Goal: Information Seeking & Learning: Learn about a topic

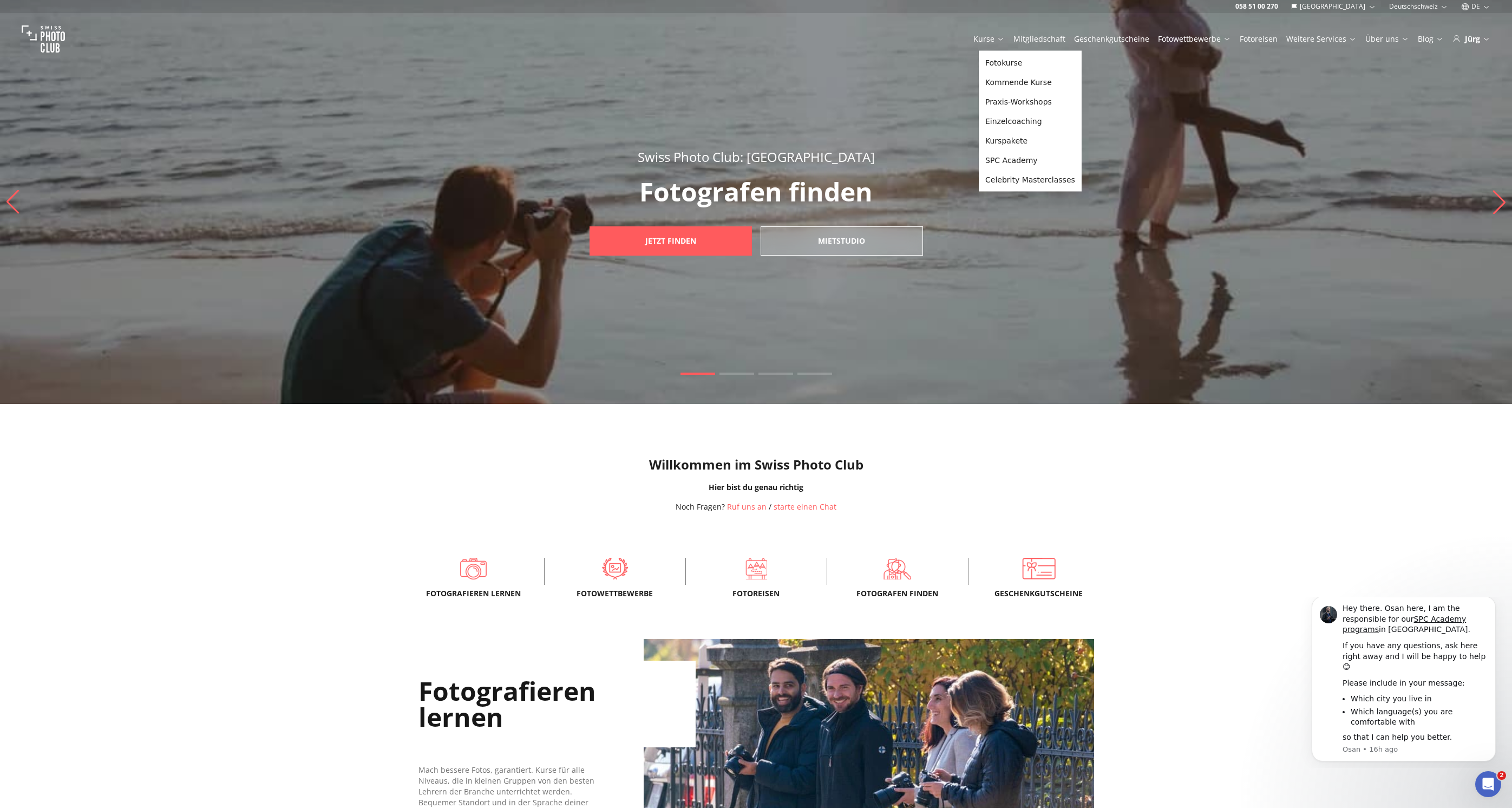
click at [998, 37] on link "Kurse" at bounding box center [989, 39] width 31 height 11
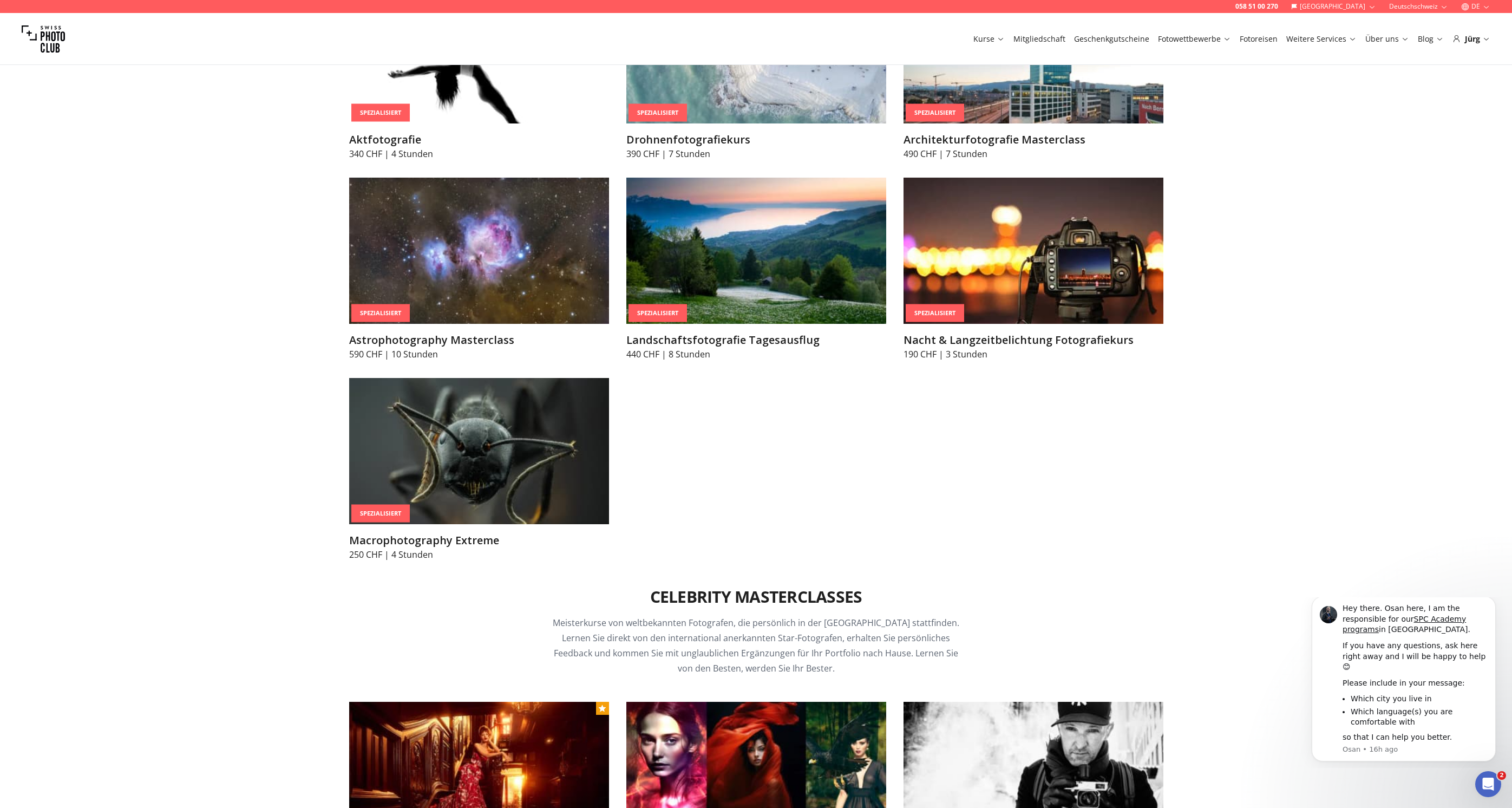
scroll to position [2784, 0]
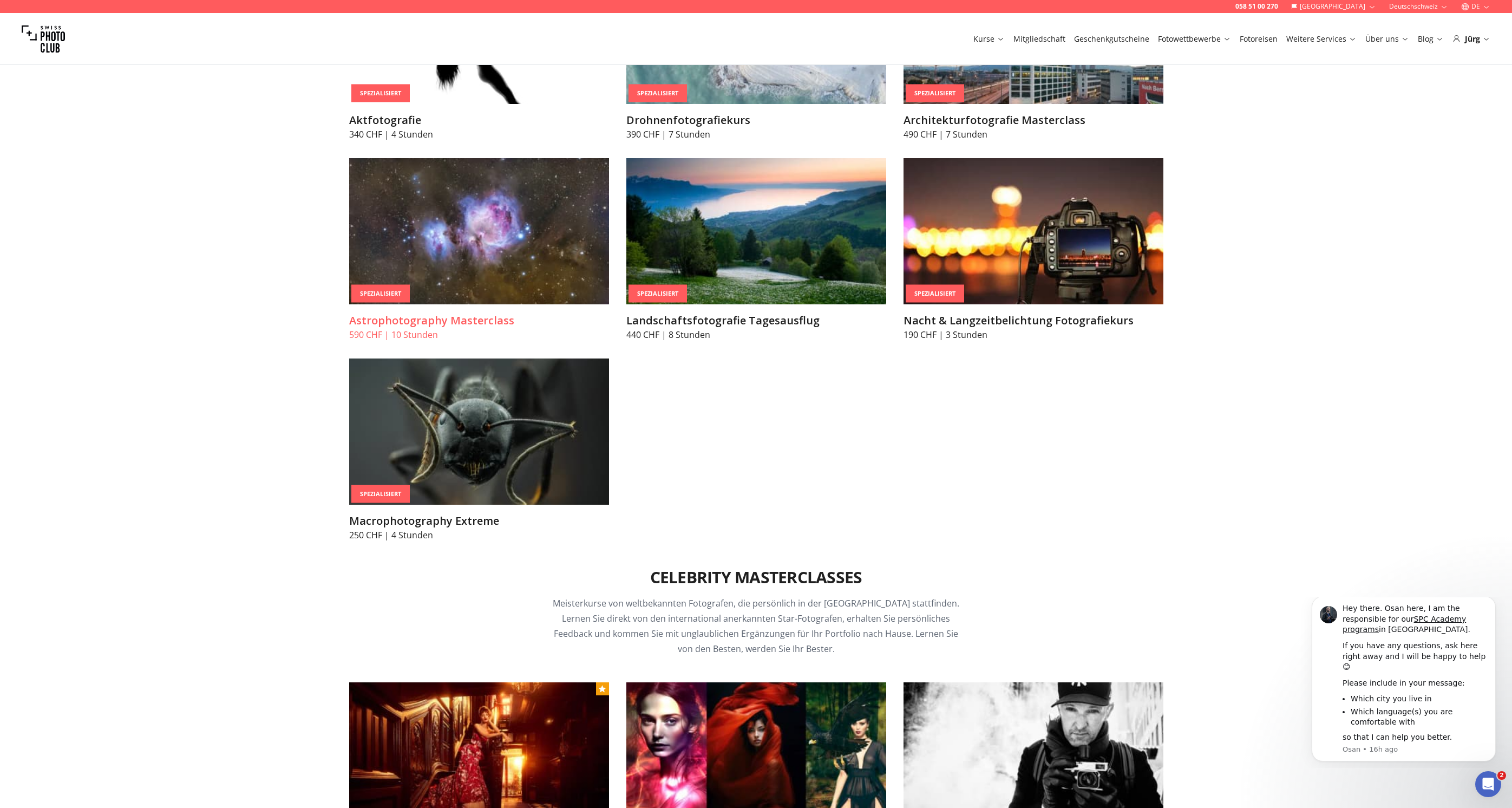
click at [442, 247] on img at bounding box center [479, 231] width 260 height 146
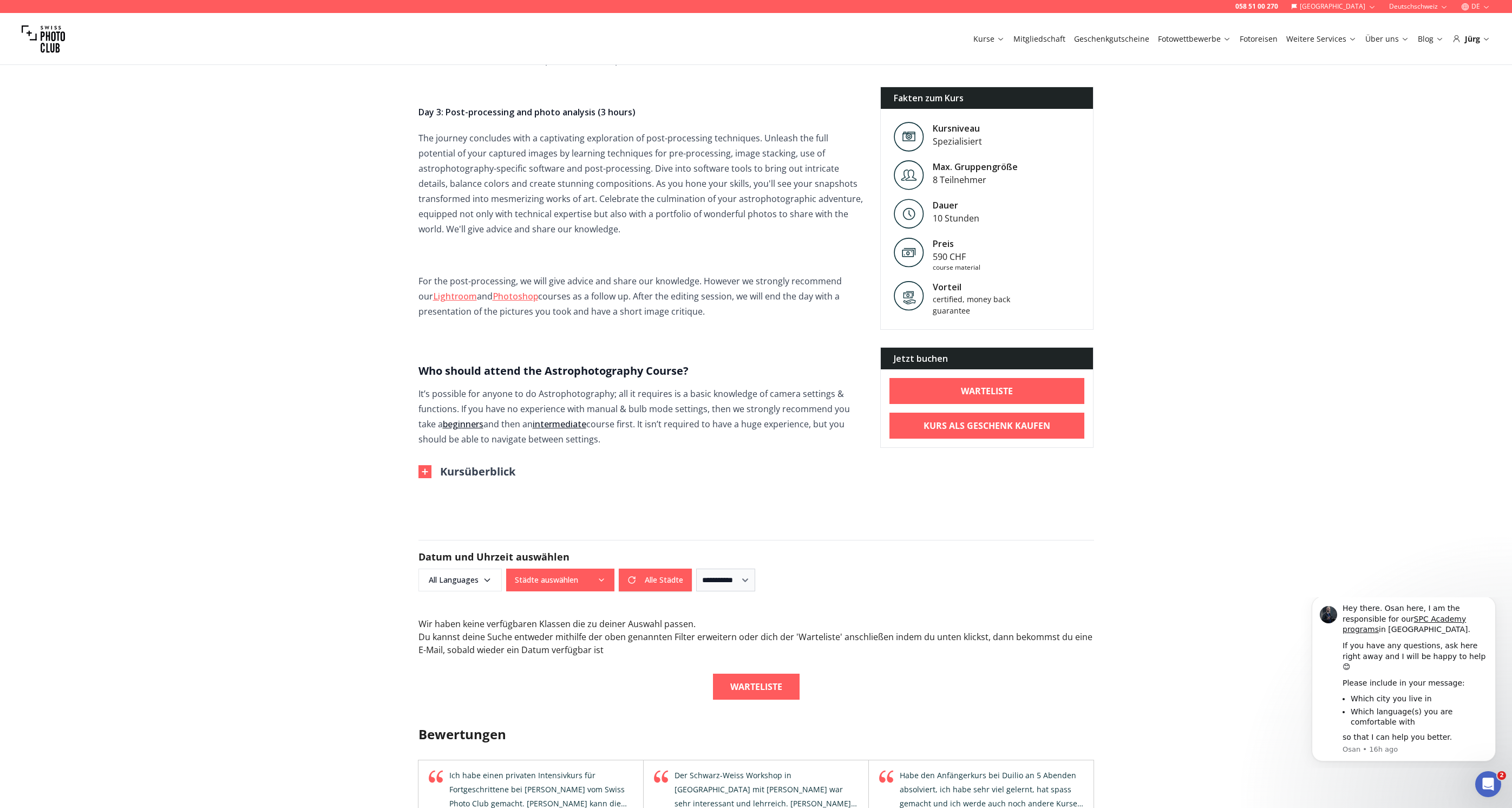
scroll to position [688, 0]
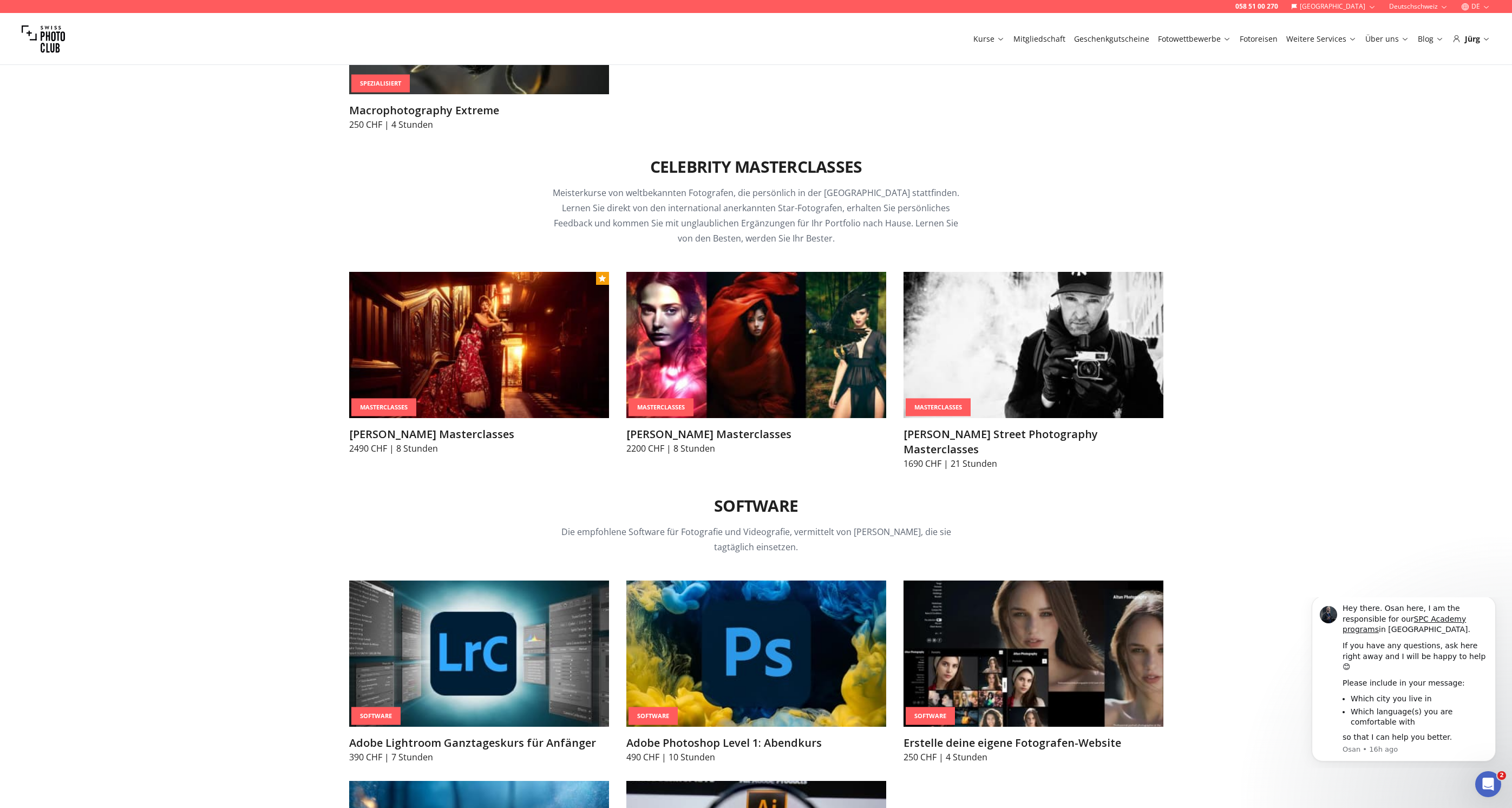
scroll to position [3191, 0]
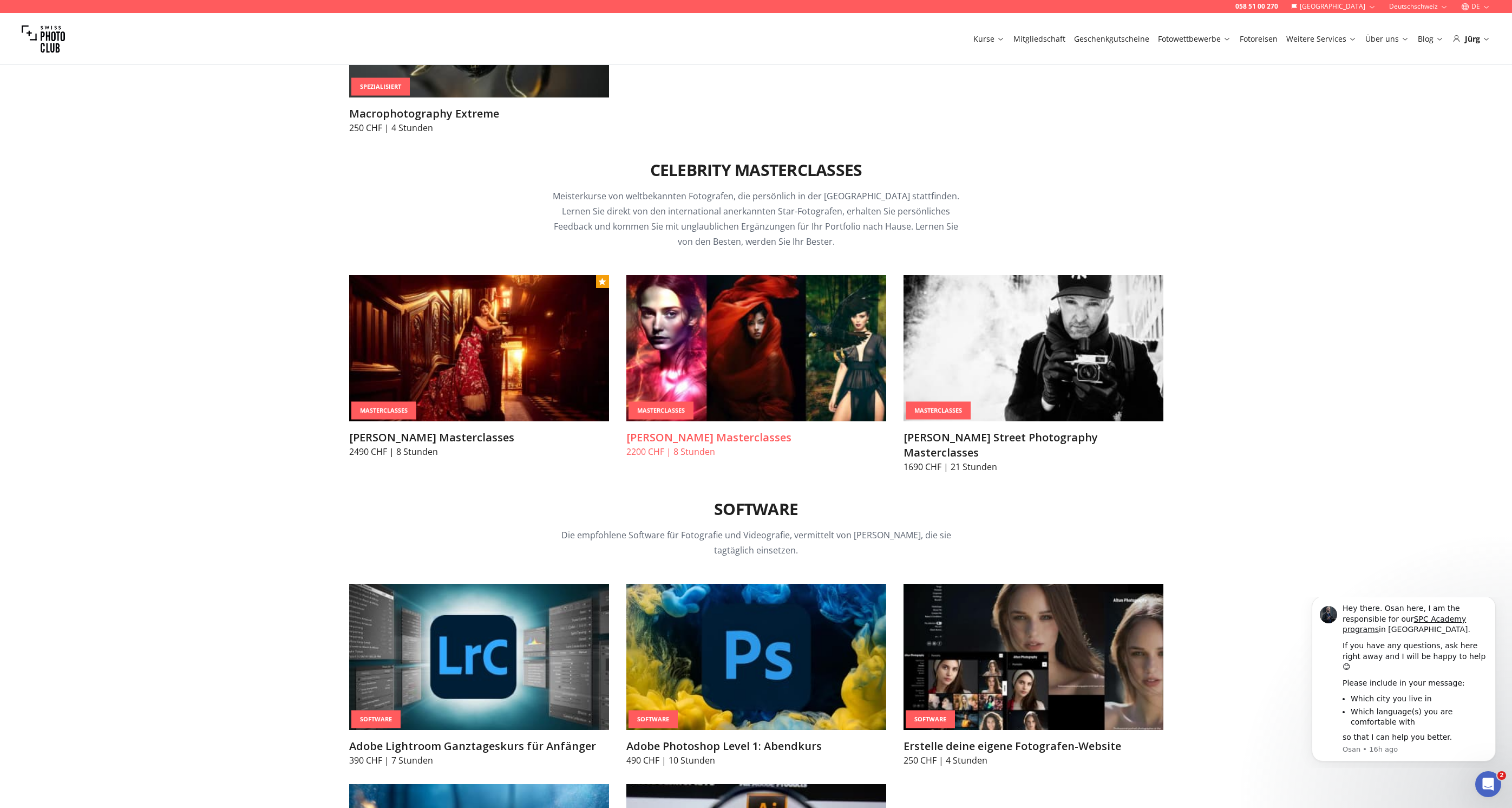
click at [803, 346] on img at bounding box center [756, 348] width 260 height 146
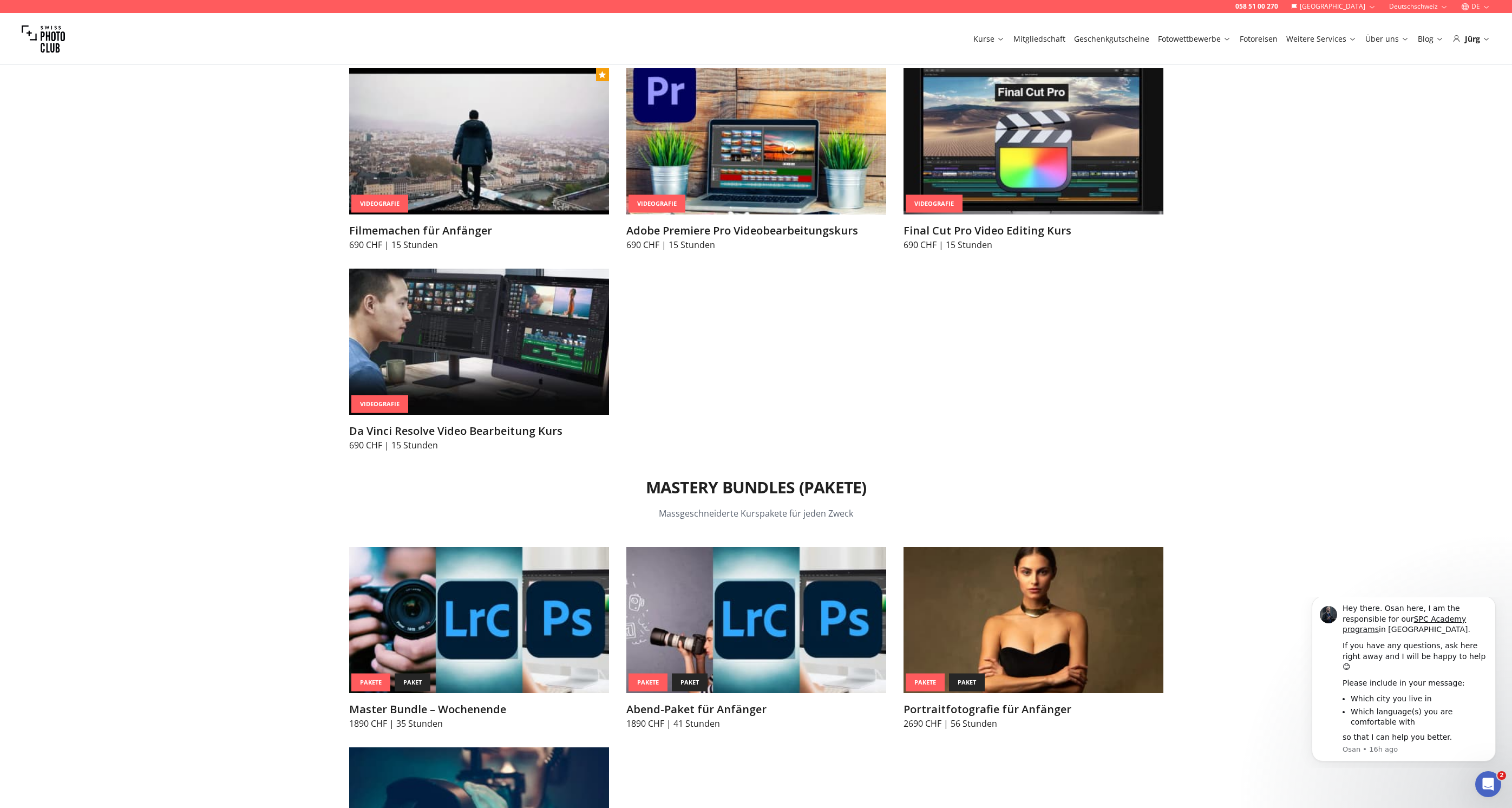
scroll to position [4201, 0]
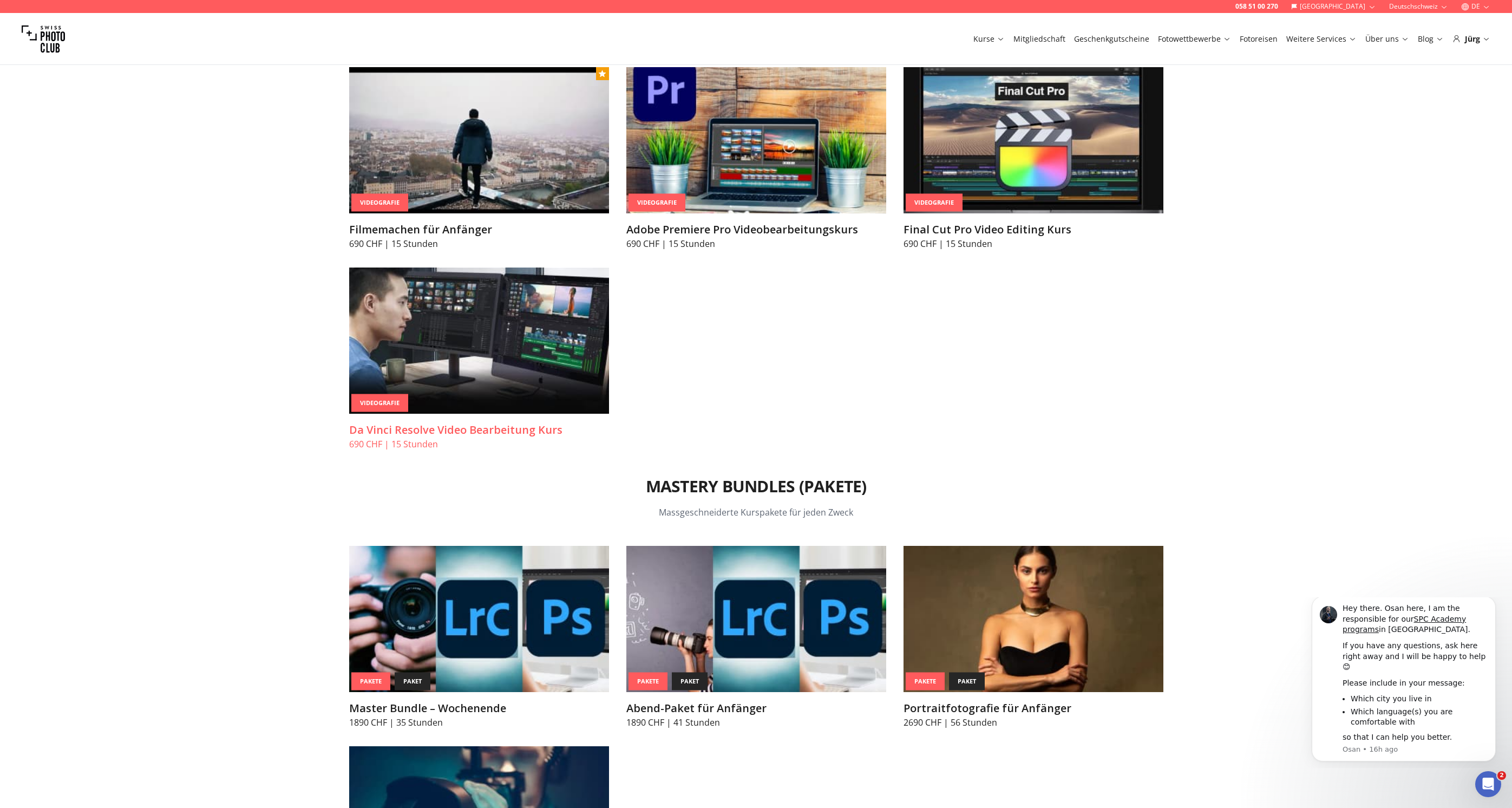
click at [539, 326] on img at bounding box center [479, 341] width 260 height 146
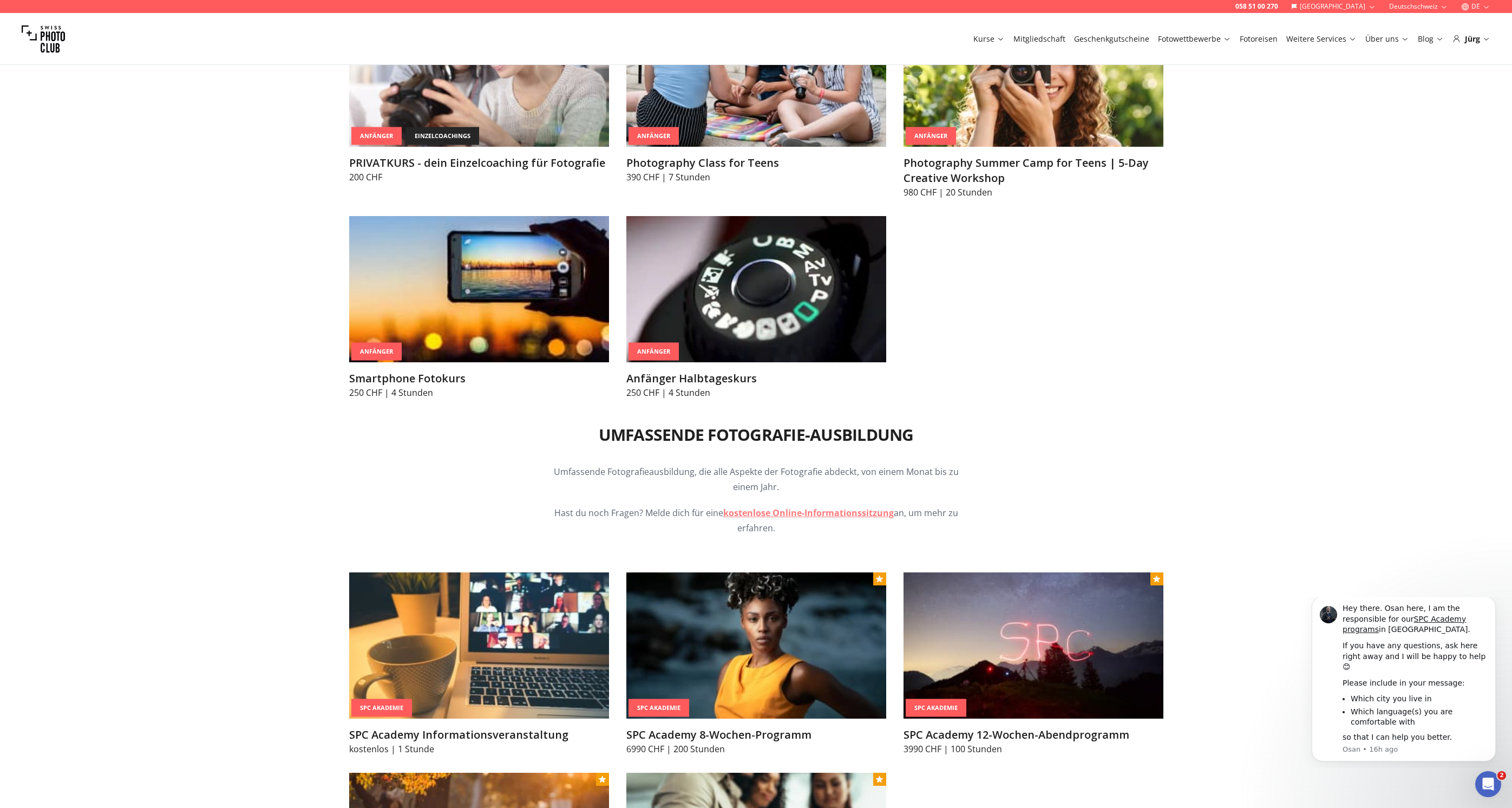
scroll to position [896, 0]
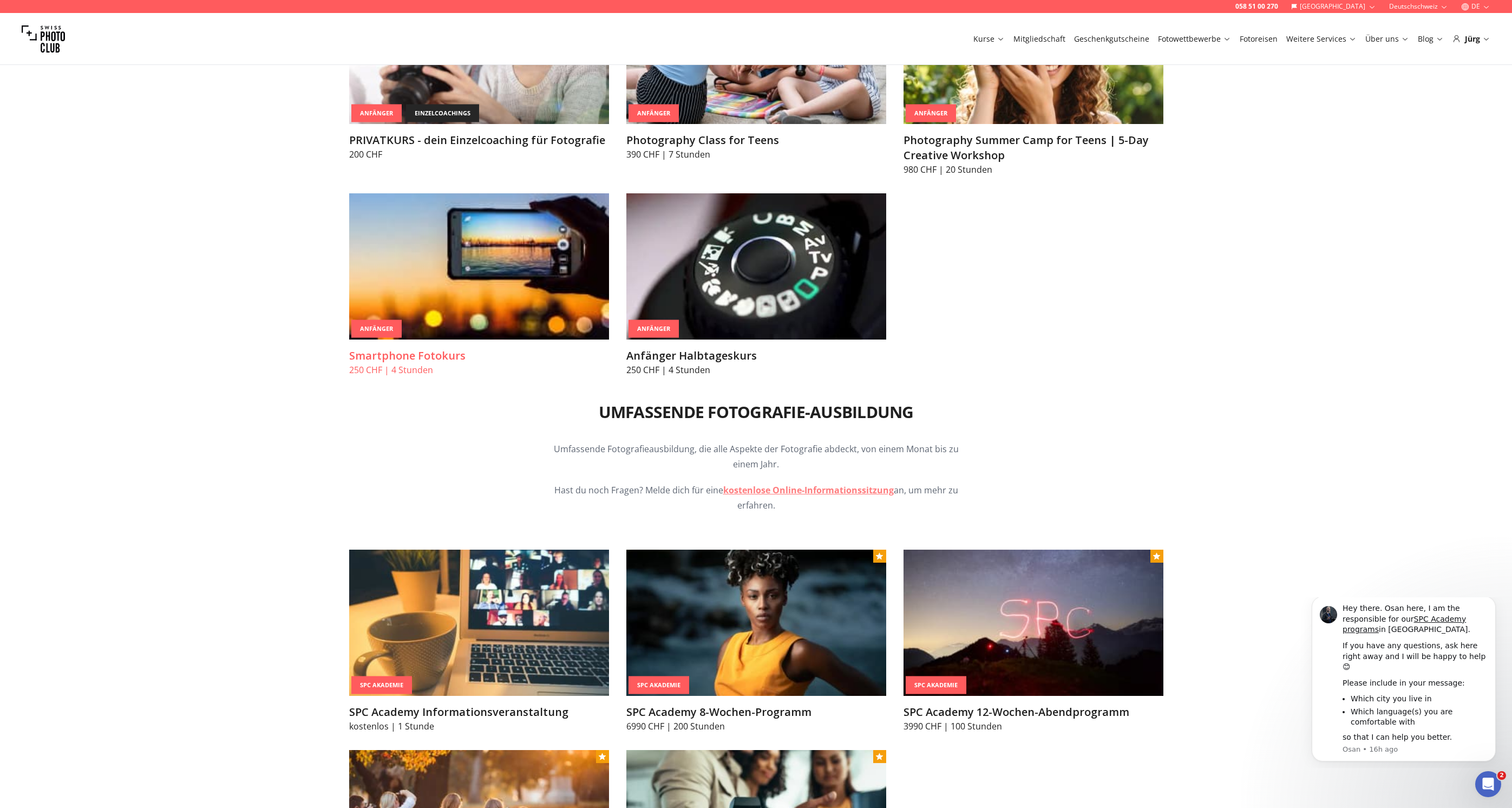
click at [506, 250] on img at bounding box center [479, 266] width 260 height 146
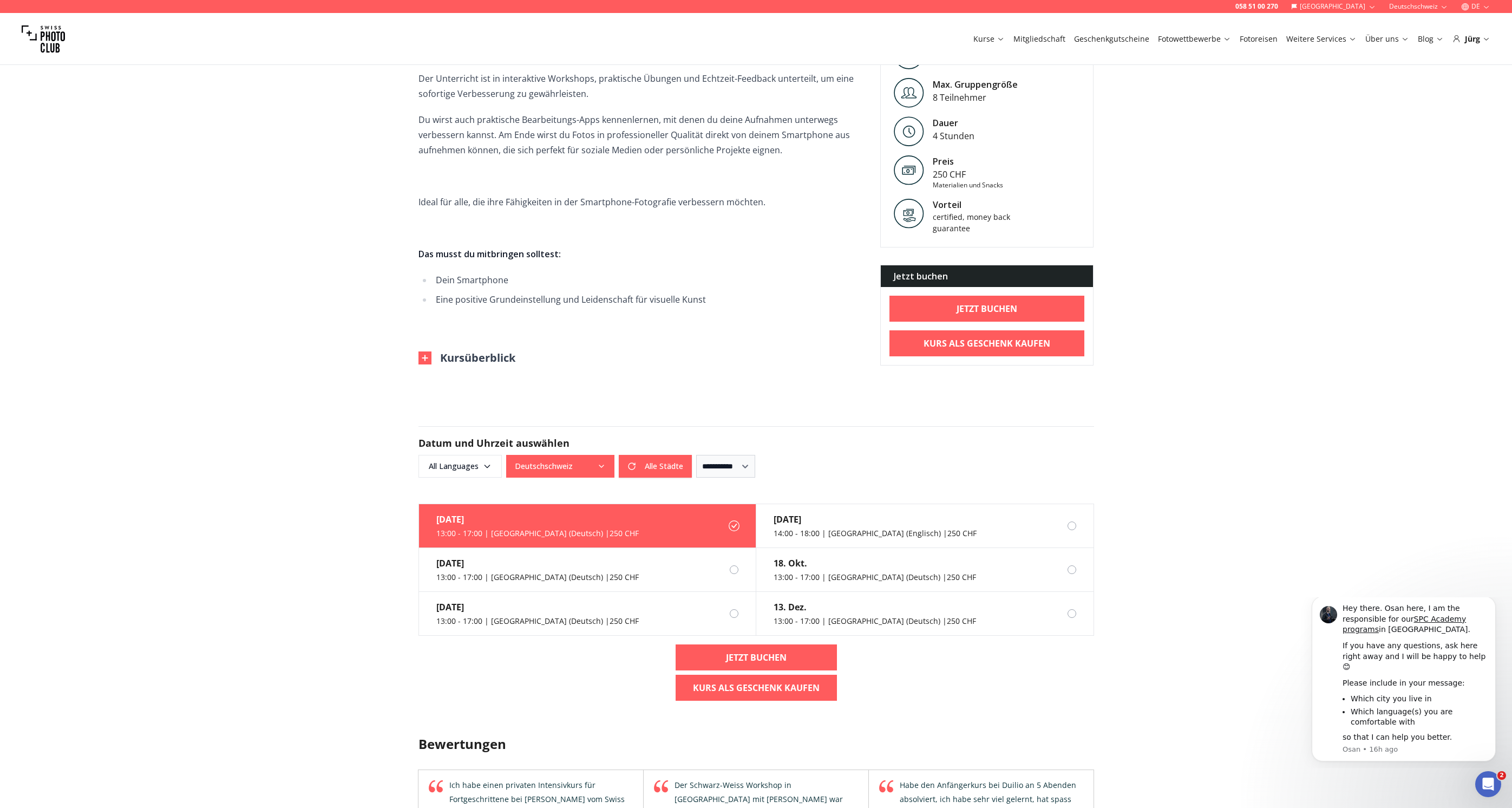
scroll to position [540, 0]
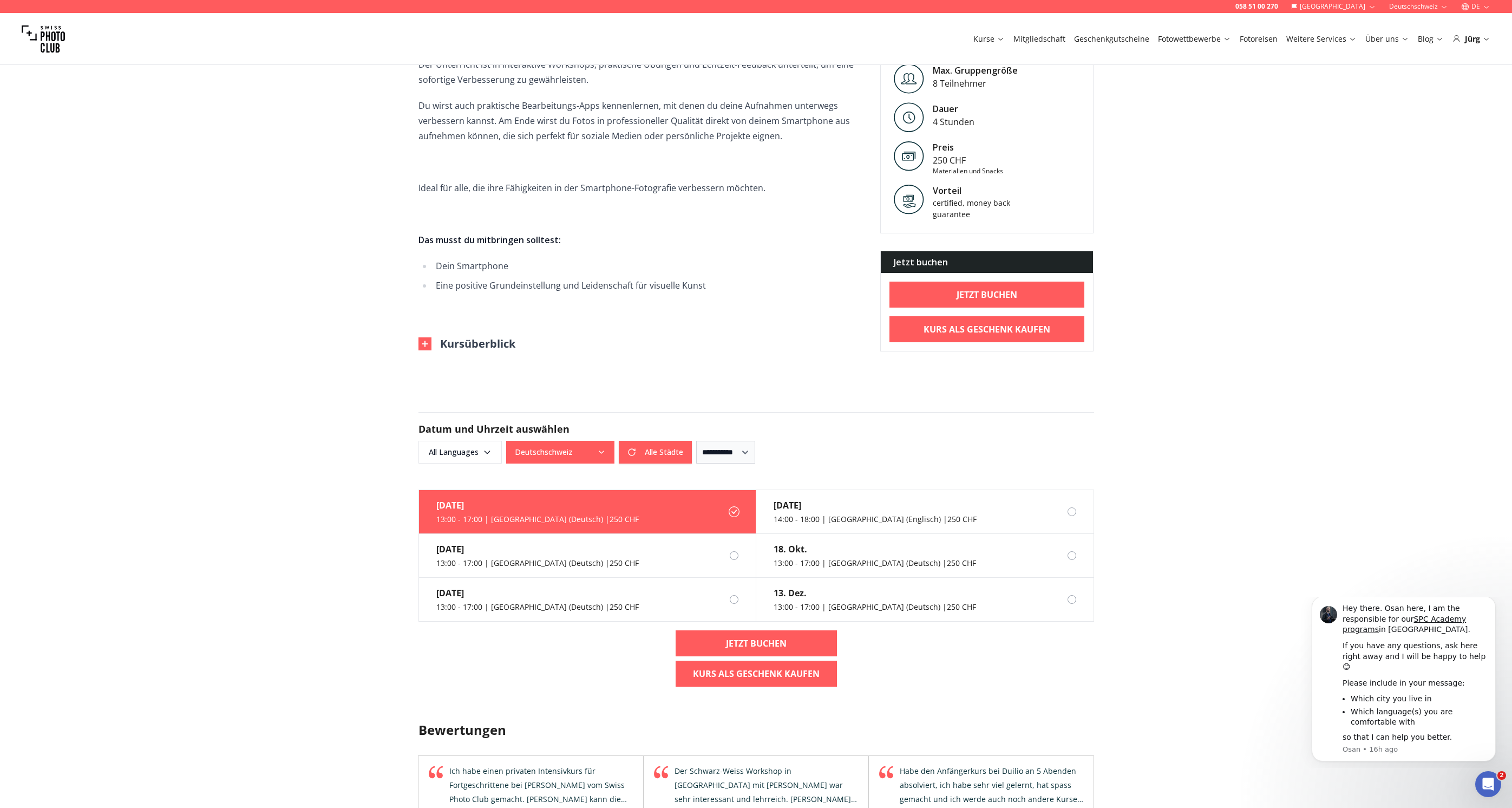
click at [425, 338] on img at bounding box center [425, 344] width 13 height 13
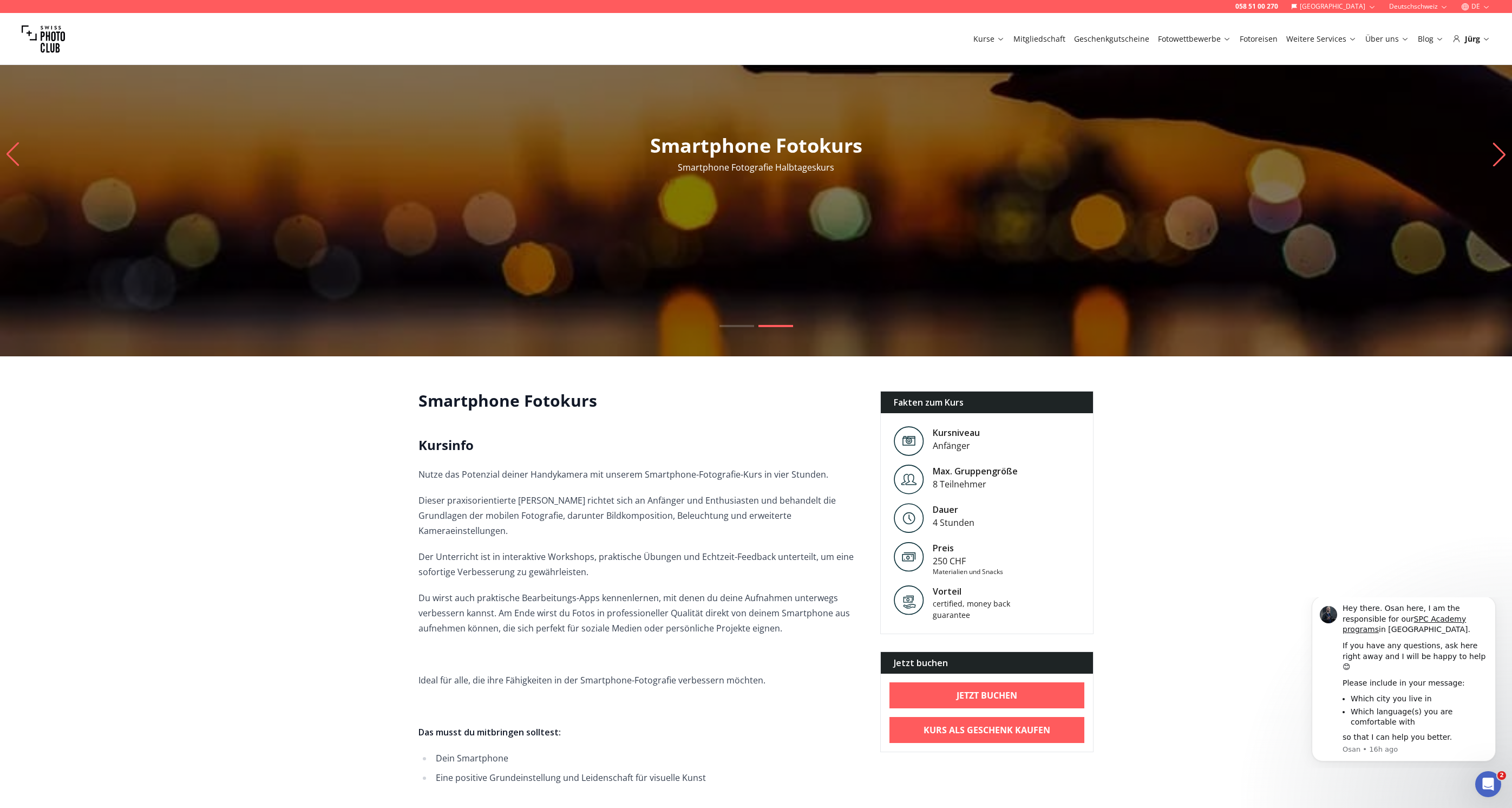
scroll to position [0, 0]
